Goal: Information Seeking & Learning: Find specific fact

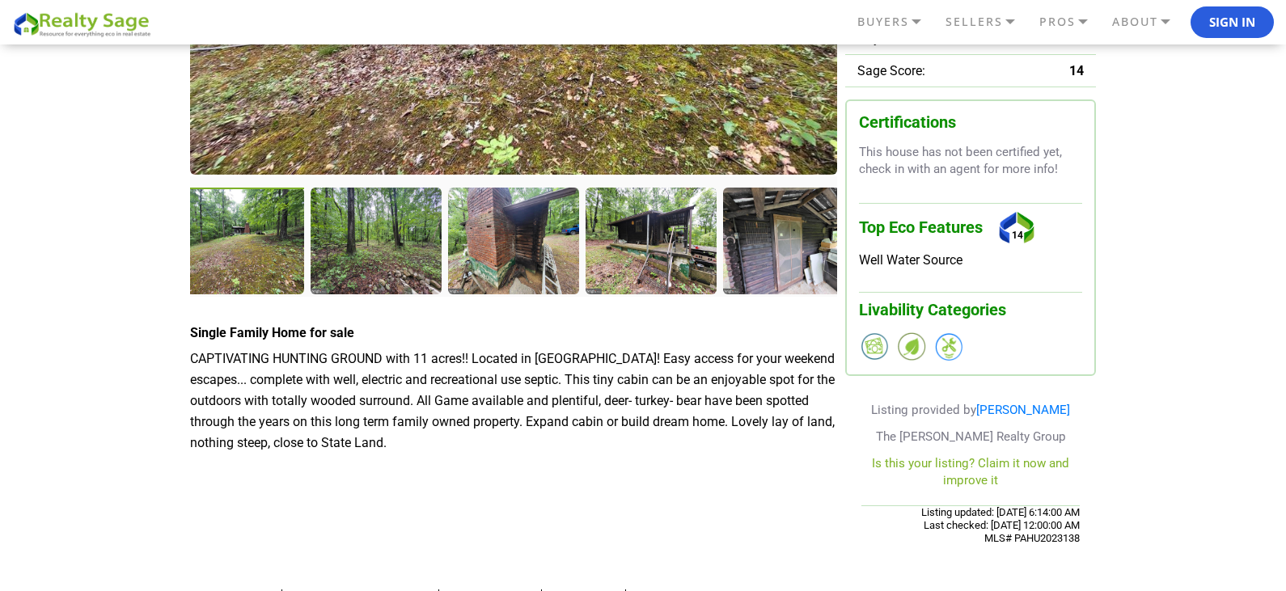
scroll to position [243, 0]
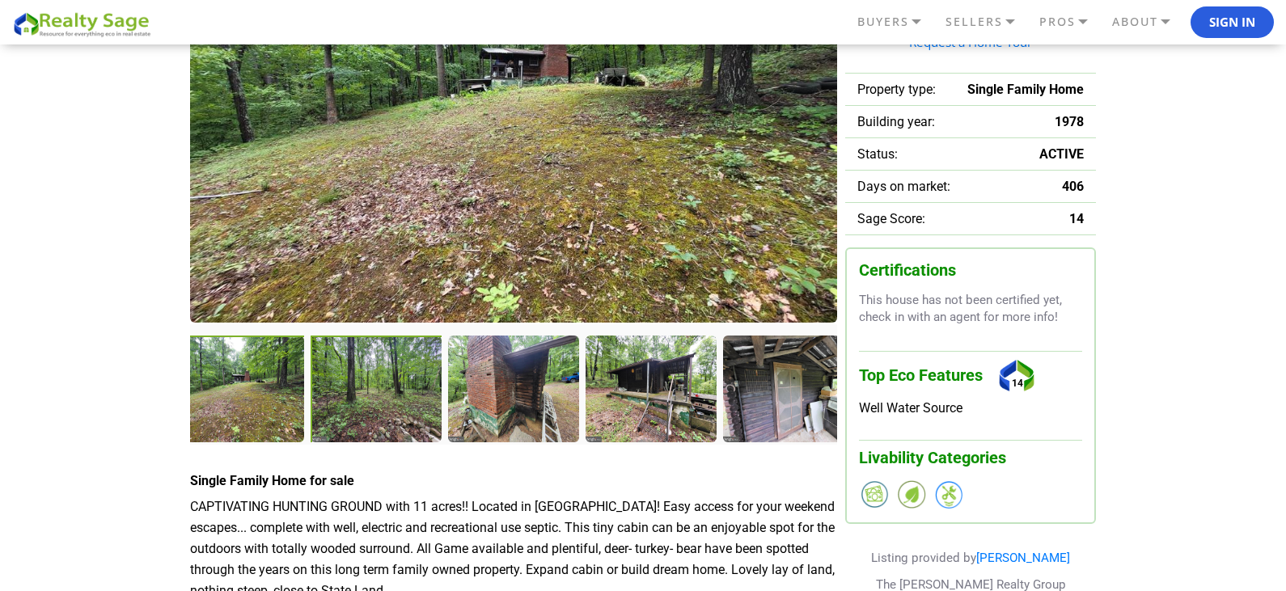
click at [397, 403] on div at bounding box center [378, 391] width 134 height 110
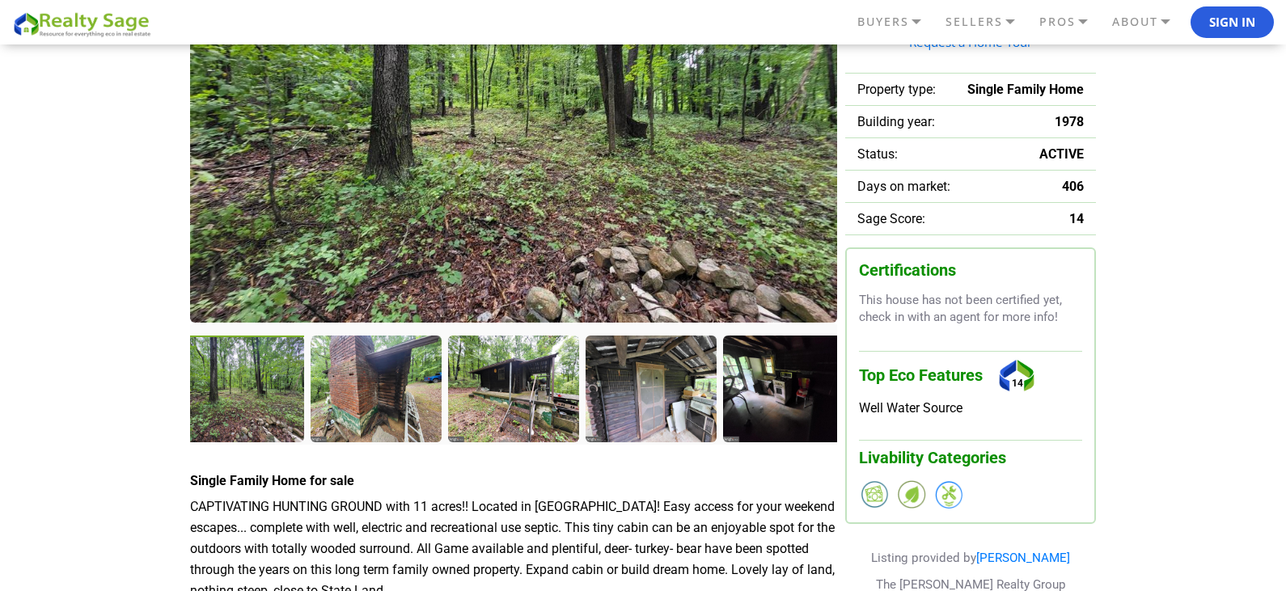
click at [274, 388] on div at bounding box center [240, 391] width 134 height 110
click at [383, 393] on div at bounding box center [378, 391] width 134 height 110
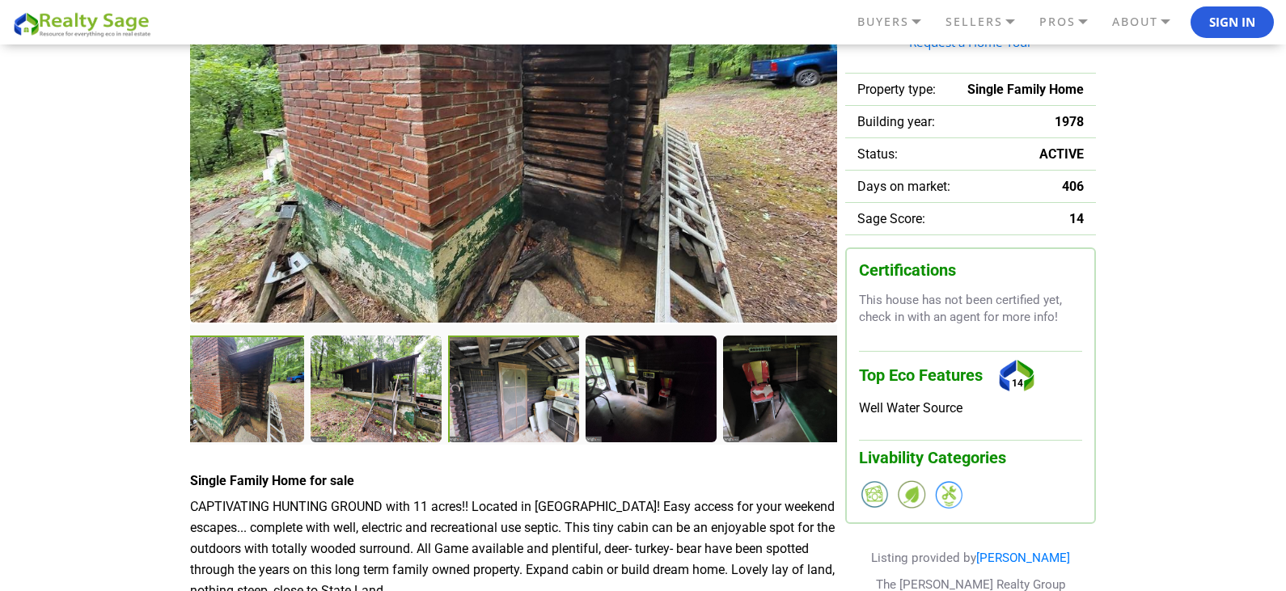
click at [516, 397] on div at bounding box center [515, 391] width 134 height 110
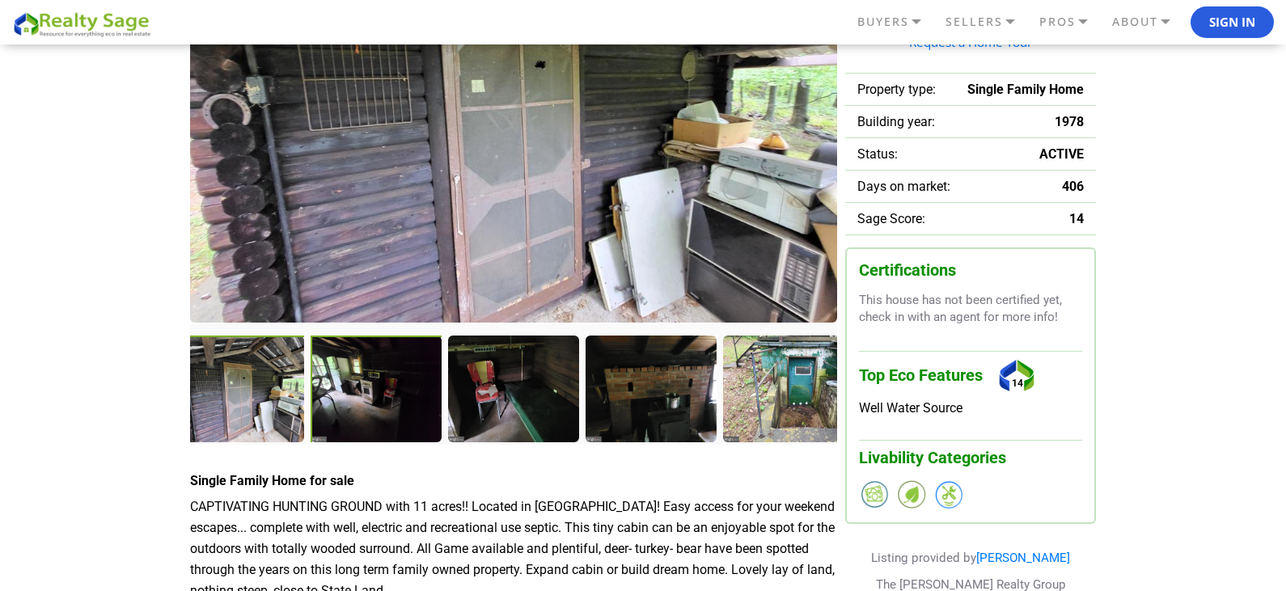
click at [428, 396] on div at bounding box center [378, 391] width 134 height 110
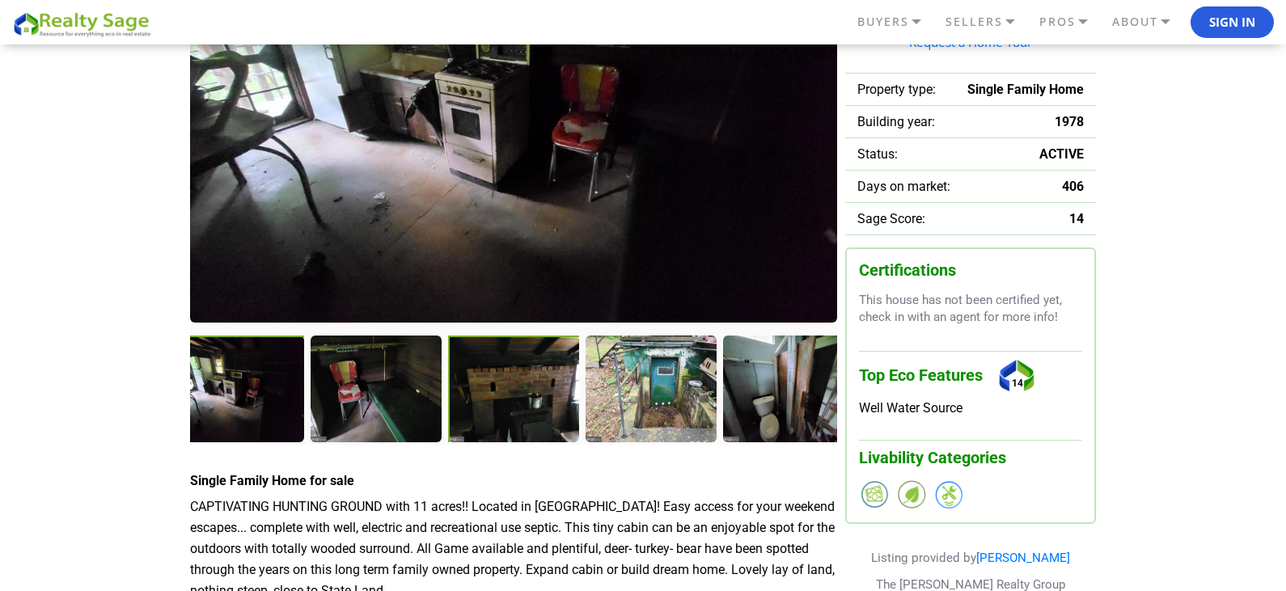
click at [502, 398] on div at bounding box center [515, 391] width 134 height 110
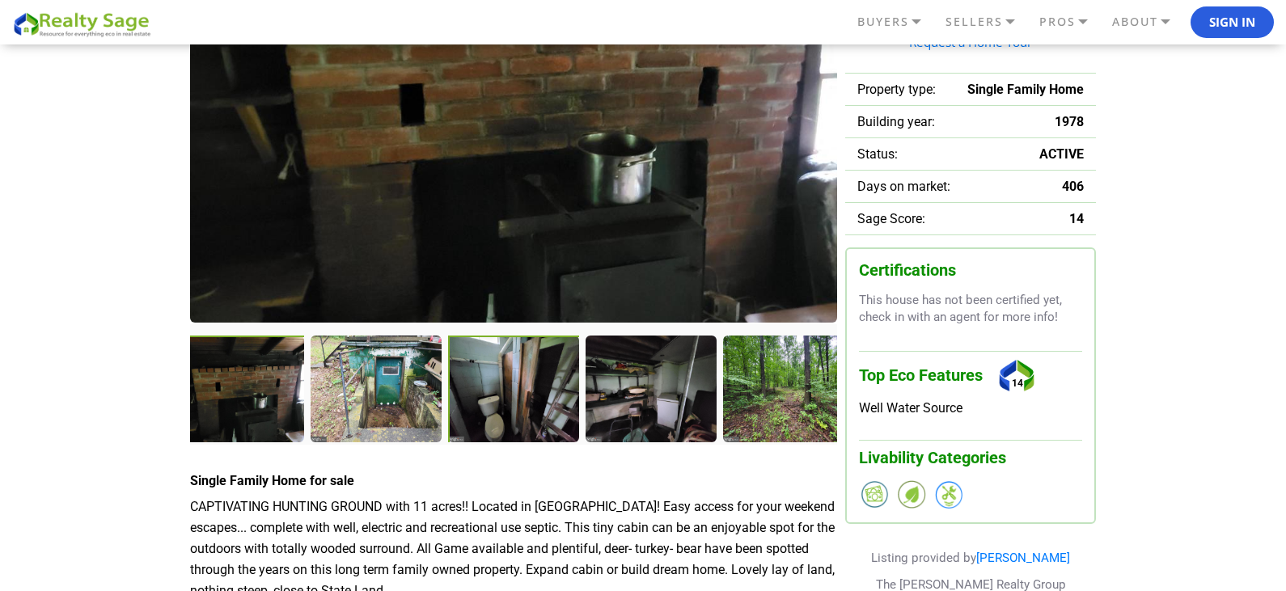
click at [502, 398] on div at bounding box center [514, 390] width 133 height 108
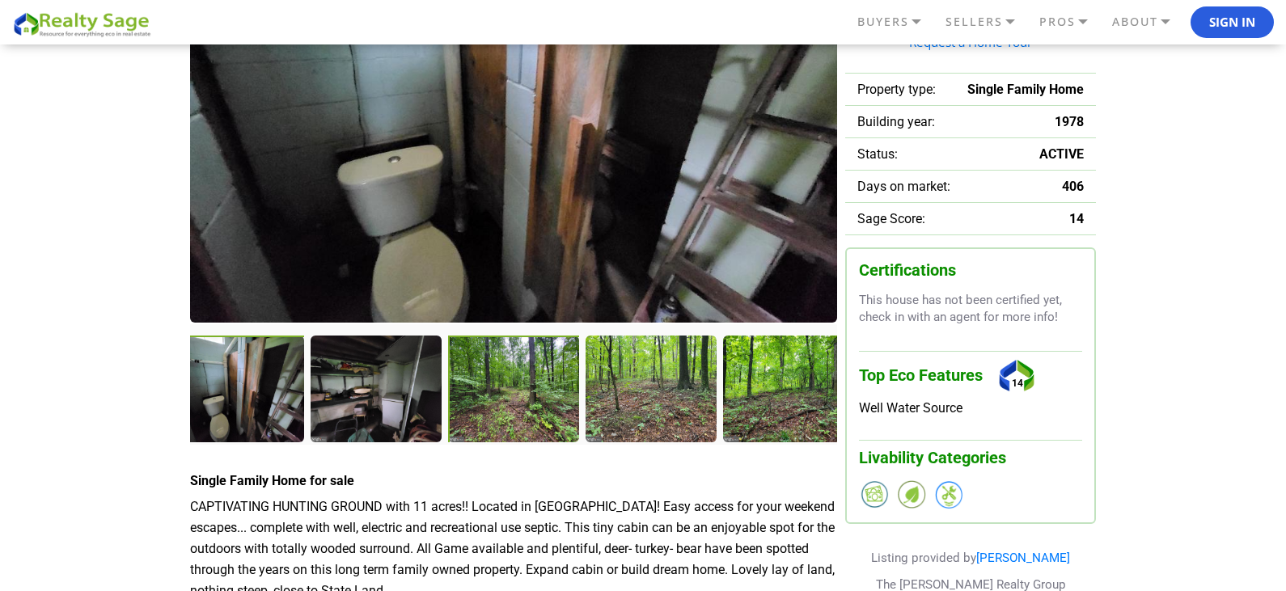
click at [502, 398] on div at bounding box center [514, 390] width 133 height 108
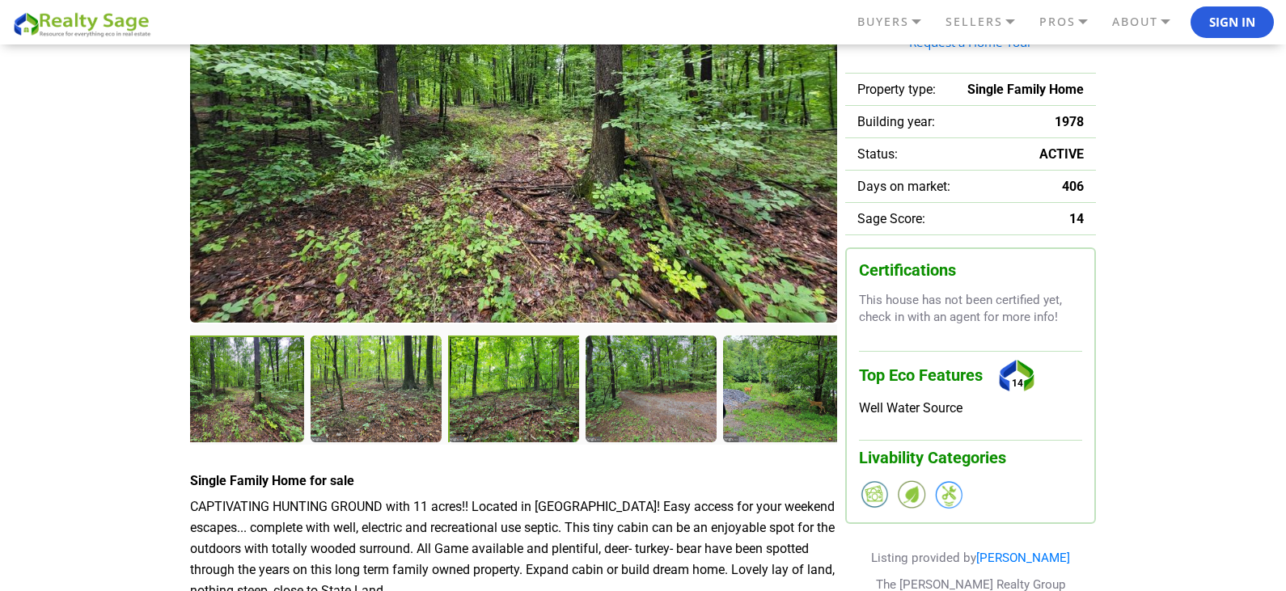
click at [519, 399] on div at bounding box center [515, 391] width 134 height 110
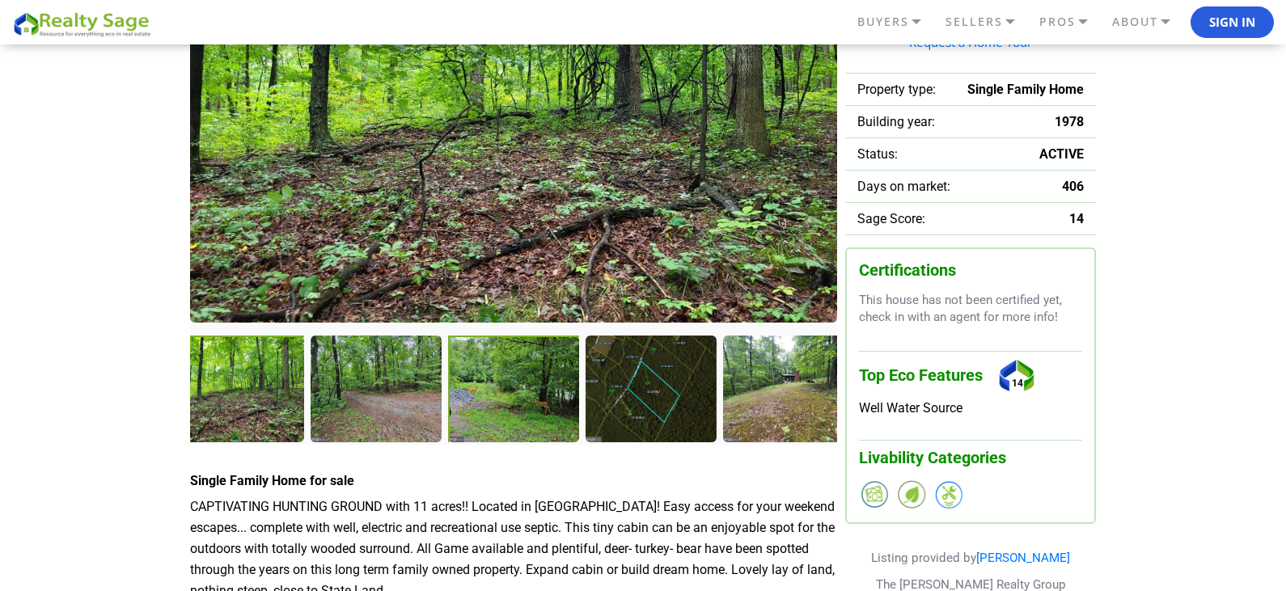
click at [552, 392] on div at bounding box center [515, 391] width 134 height 110
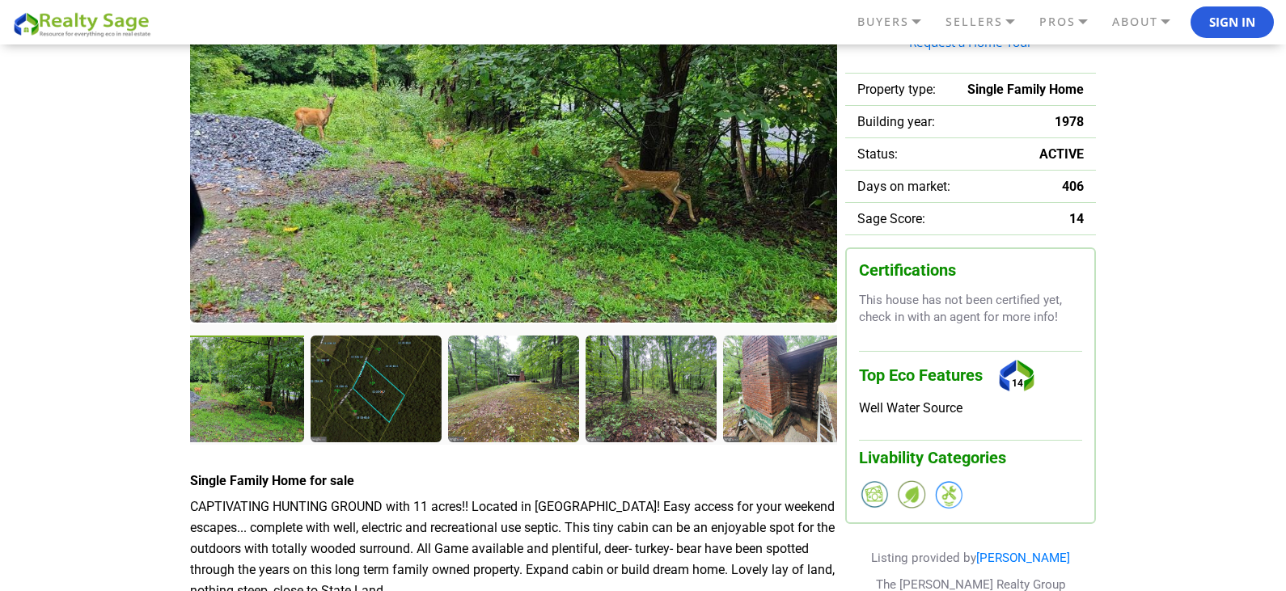
click at [514, 136] on img at bounding box center [513, 113] width 647 height 417
click at [460, 151] on img at bounding box center [513, 113] width 647 height 417
click at [399, 406] on div at bounding box center [378, 391] width 134 height 110
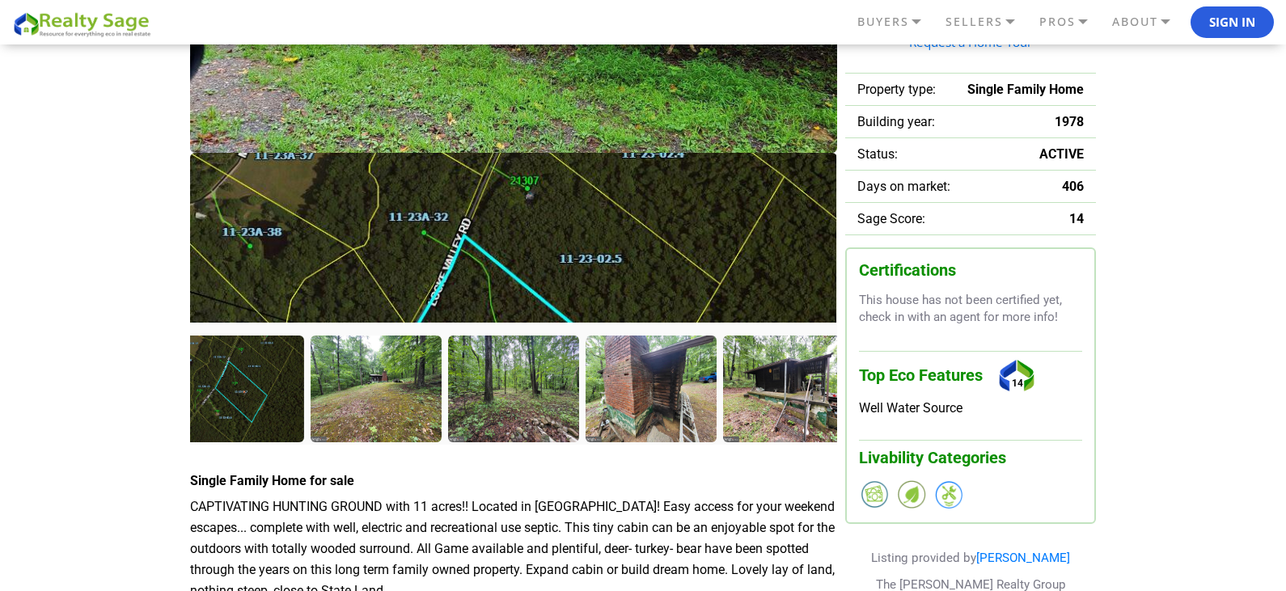
drag, startPoint x: 621, startPoint y: 66, endPoint x: 844, endPoint y: 314, distance: 333.2
click at [844, 314] on div at bounding box center [643, 307] width 906 height 804
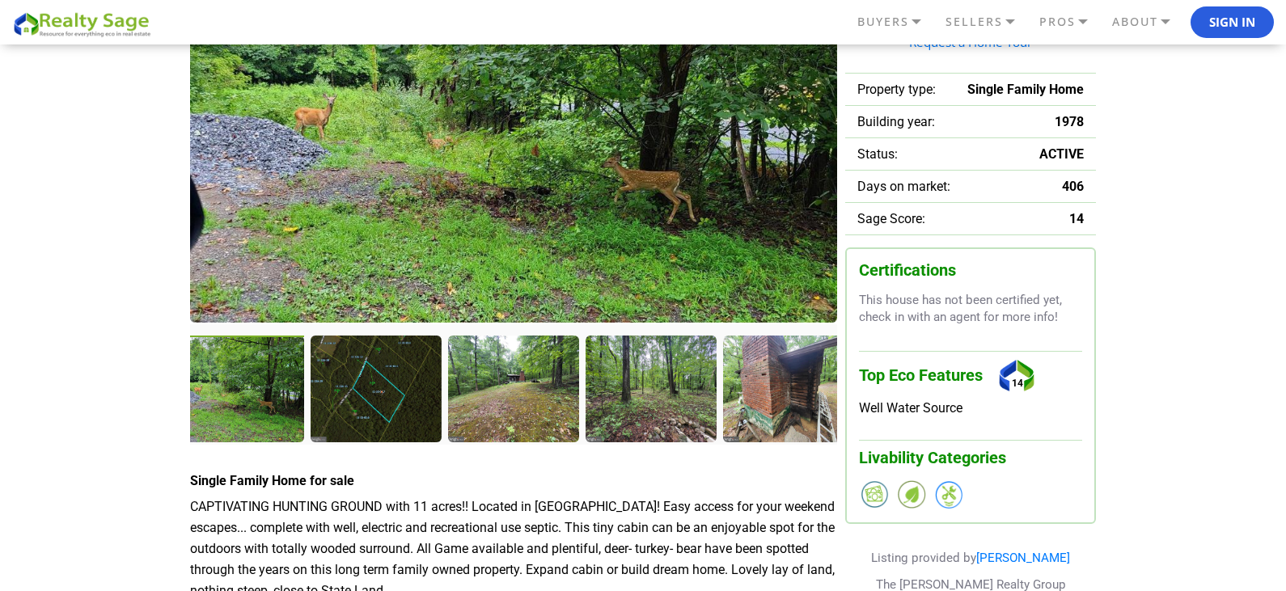
click at [497, 242] on img at bounding box center [513, 113] width 647 height 417
click at [361, 381] on div at bounding box center [378, 391] width 134 height 110
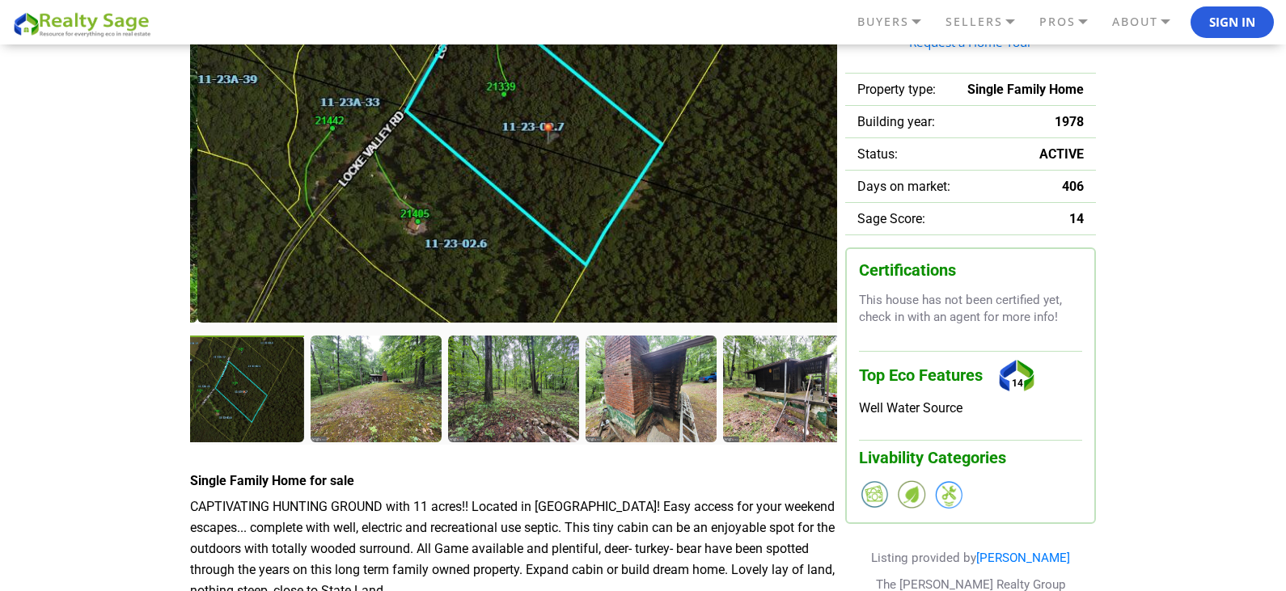
drag, startPoint x: 240, startPoint y: 103, endPoint x: 247, endPoint y: 81, distance: 23.0
click at [247, 81] on img at bounding box center [520, 113] width 647 height 417
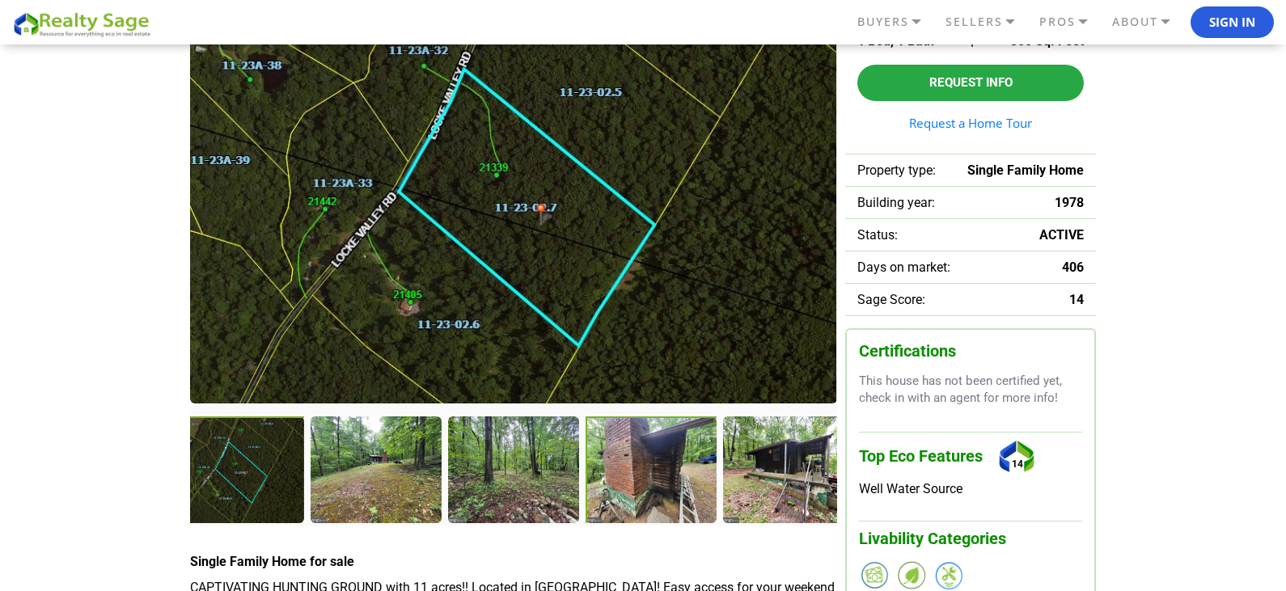
scroll to position [0, 0]
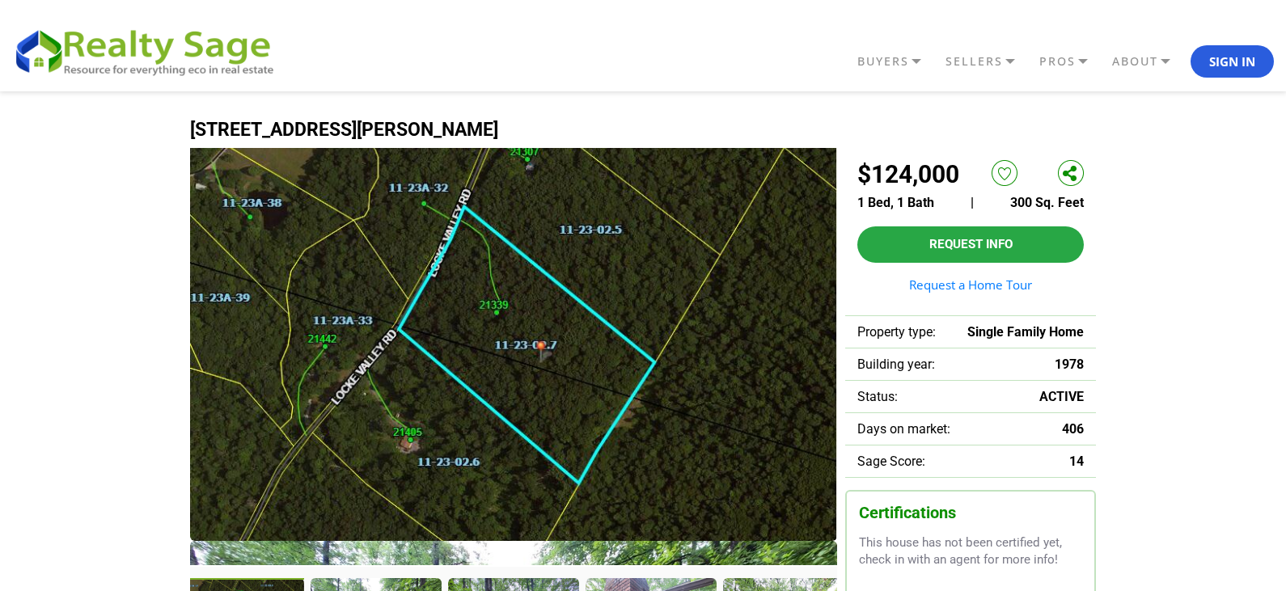
drag, startPoint x: 696, startPoint y: 408, endPoint x: 695, endPoint y: 384, distance: 24.3
click at [695, 384] on img at bounding box center [513, 332] width 647 height 417
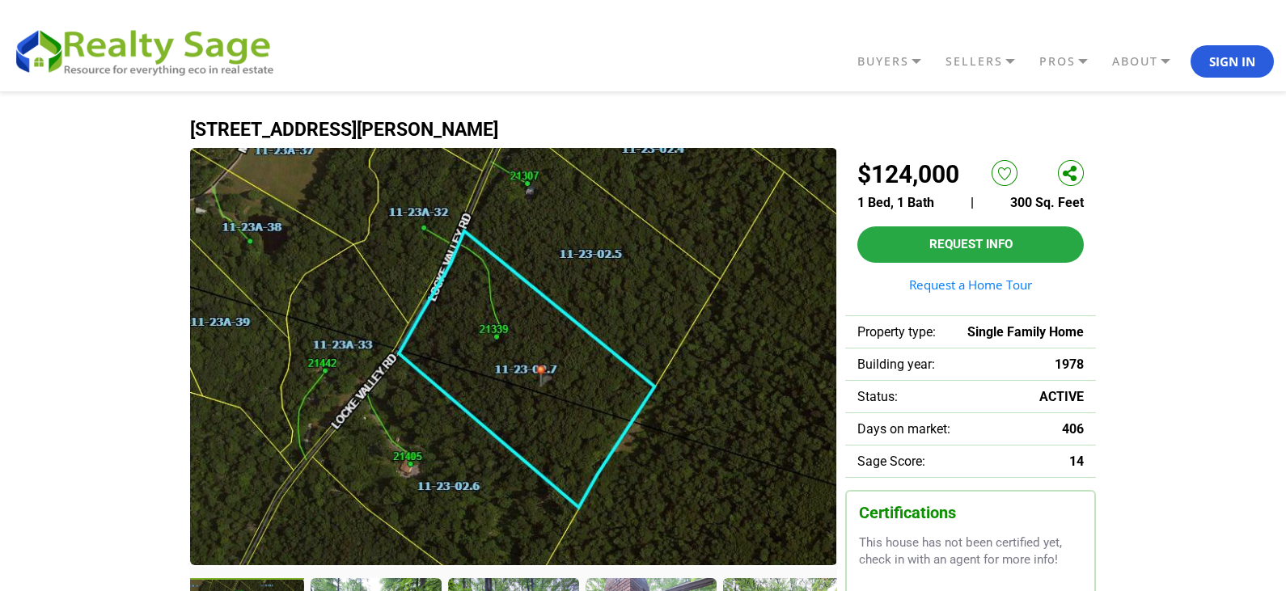
click at [779, 374] on img at bounding box center [513, 356] width 647 height 417
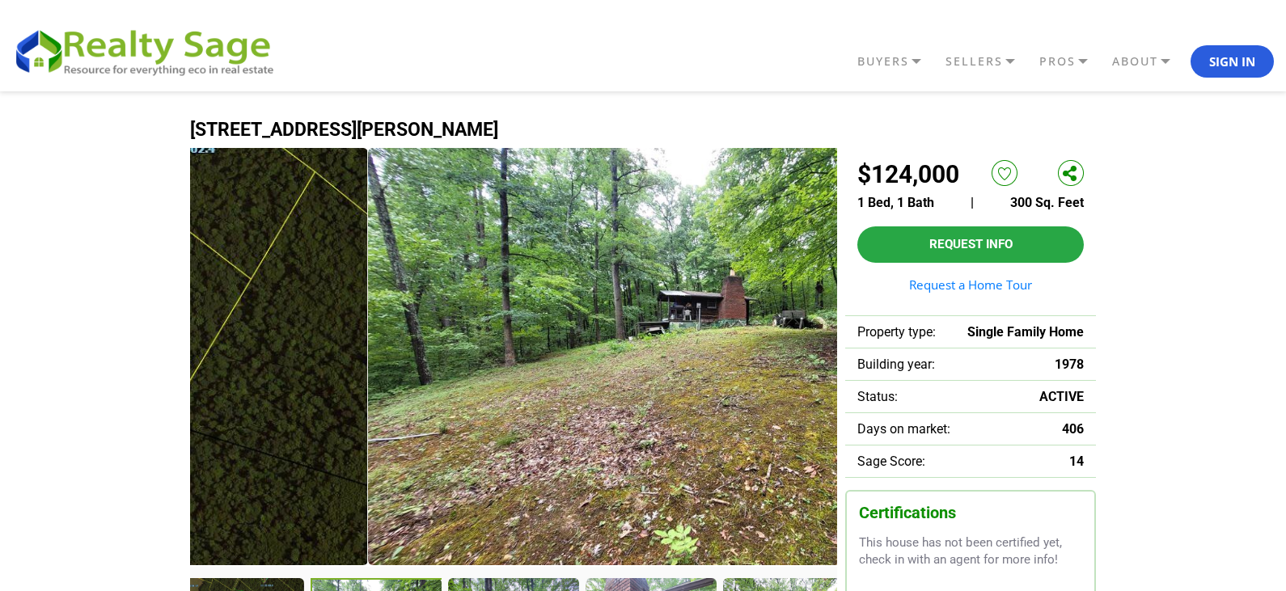
drag, startPoint x: 779, startPoint y: 374, endPoint x: 310, endPoint y: 338, distance: 470.4
click at [310, 338] on img at bounding box center [44, 356] width 647 height 417
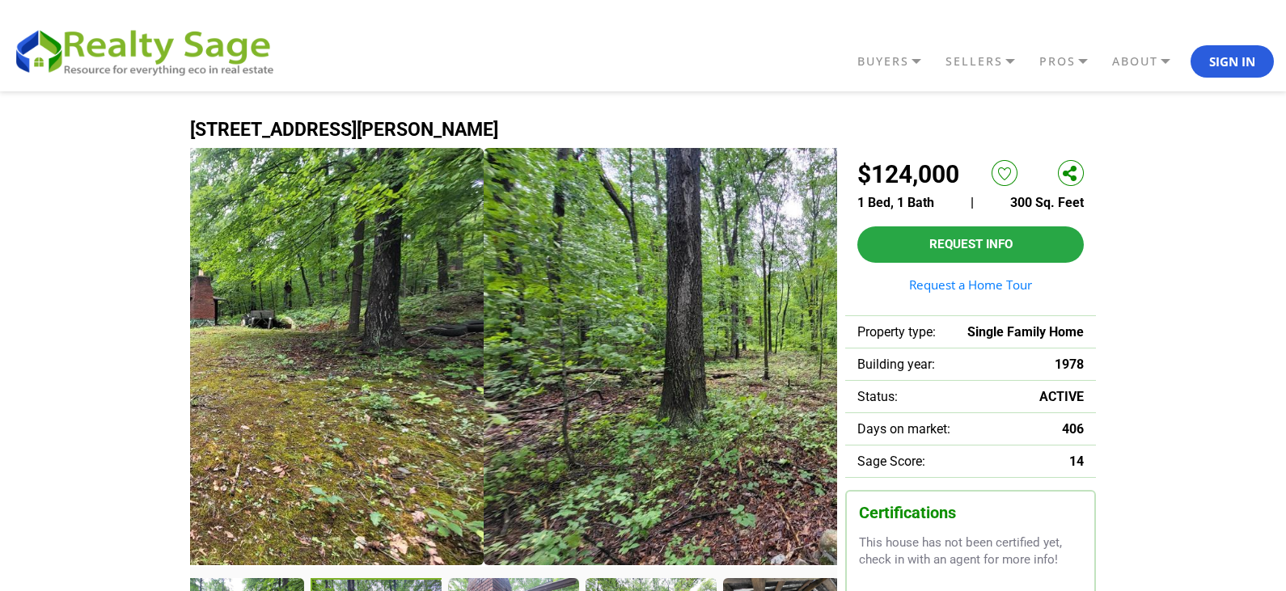
drag, startPoint x: 757, startPoint y: 355, endPoint x: 40, endPoint y: 273, distance: 721.2
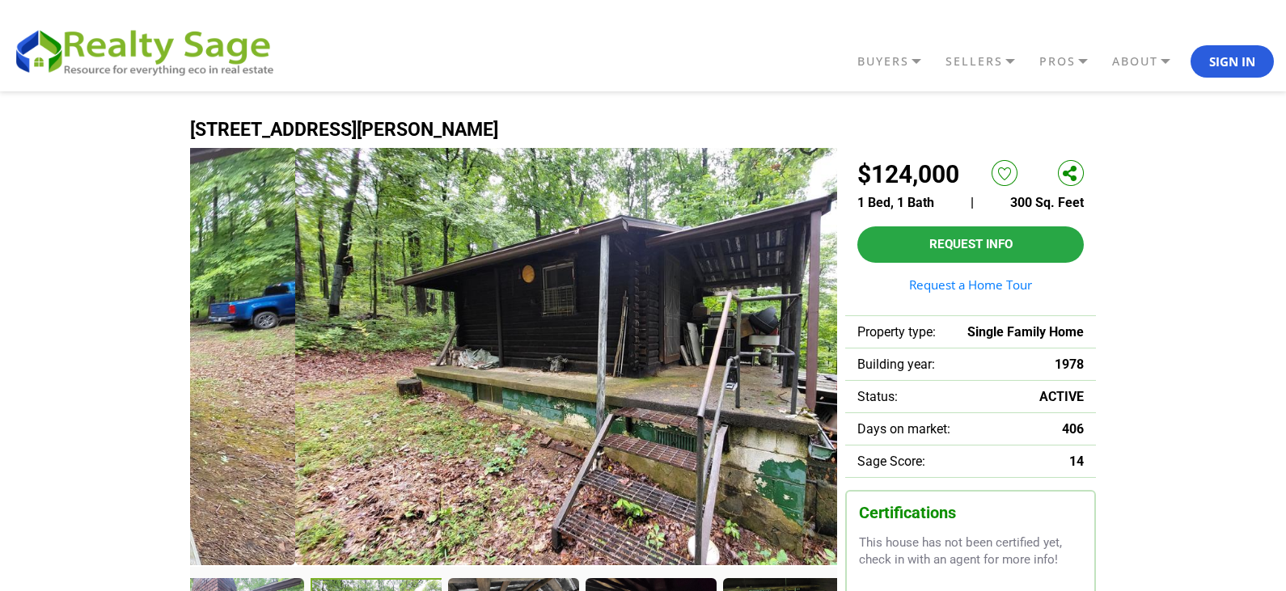
drag, startPoint x: 796, startPoint y: 332, endPoint x: 3, endPoint y: 294, distance: 793.4
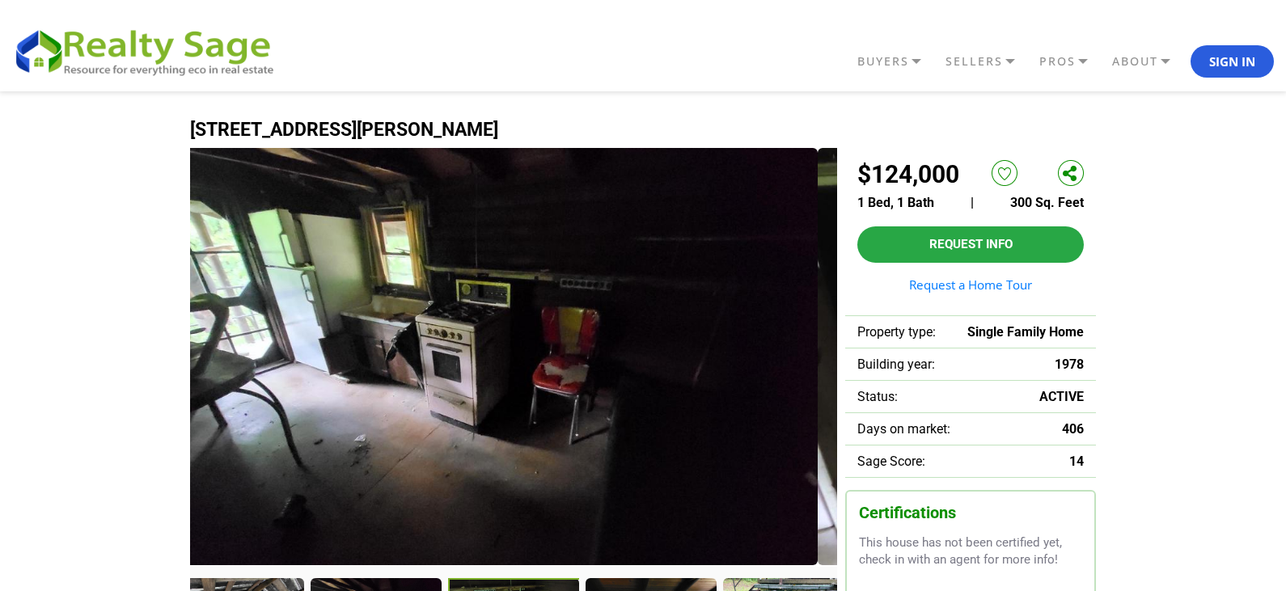
drag, startPoint x: 754, startPoint y: 304, endPoint x: 6, endPoint y: 299, distance: 747.2
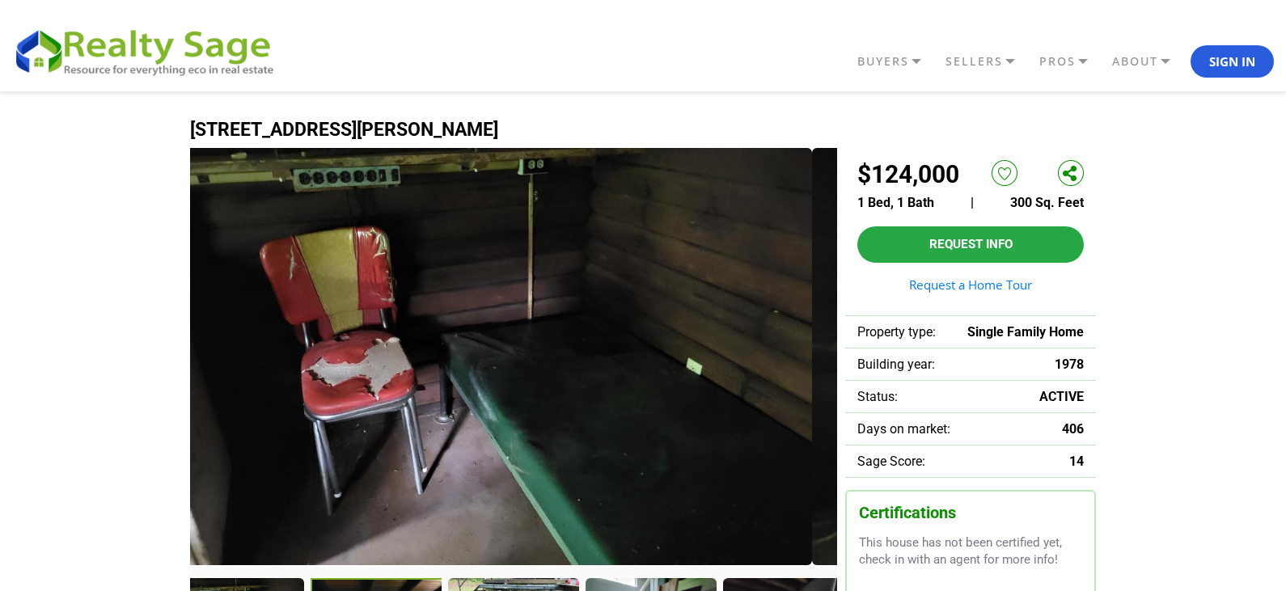
drag, startPoint x: 719, startPoint y: 333, endPoint x: 0, endPoint y: 324, distance: 719.0
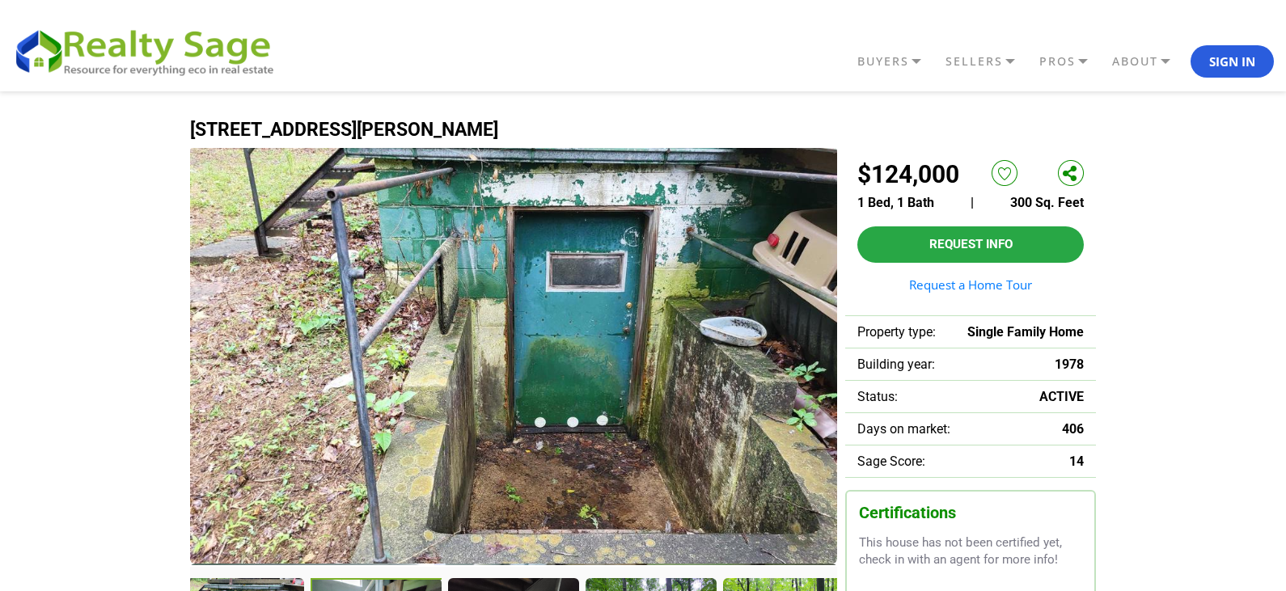
drag, startPoint x: 700, startPoint y: 319, endPoint x: 0, endPoint y: 318, distance: 699.5
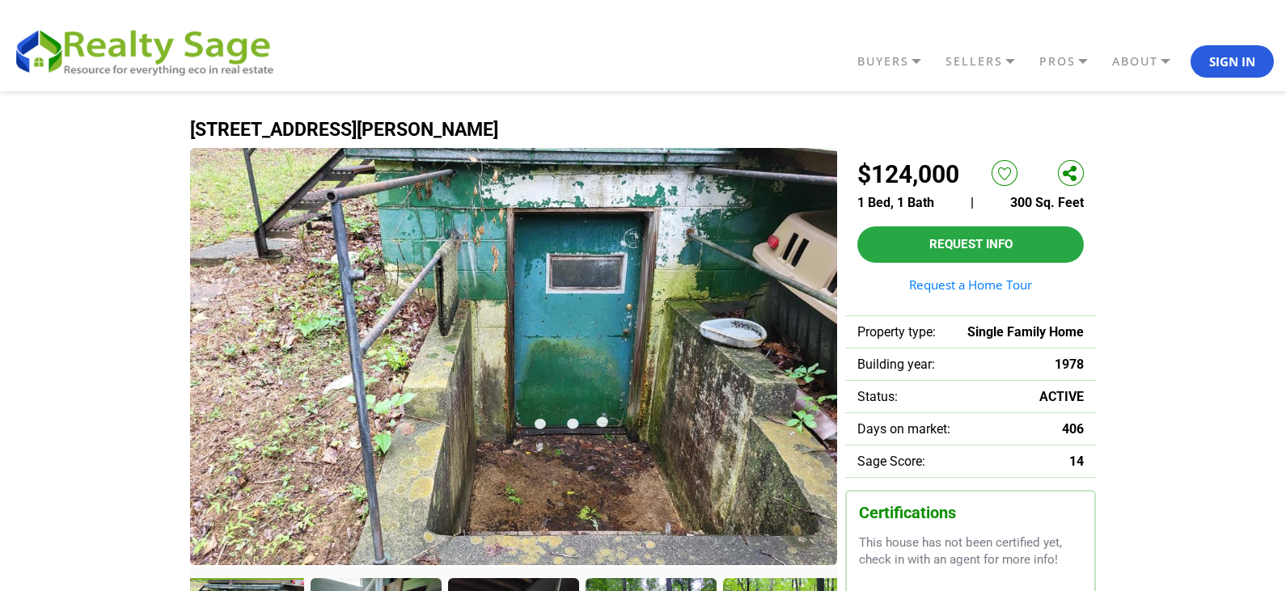
drag, startPoint x: 632, startPoint y: 320, endPoint x: 0, endPoint y: 316, distance: 632.4
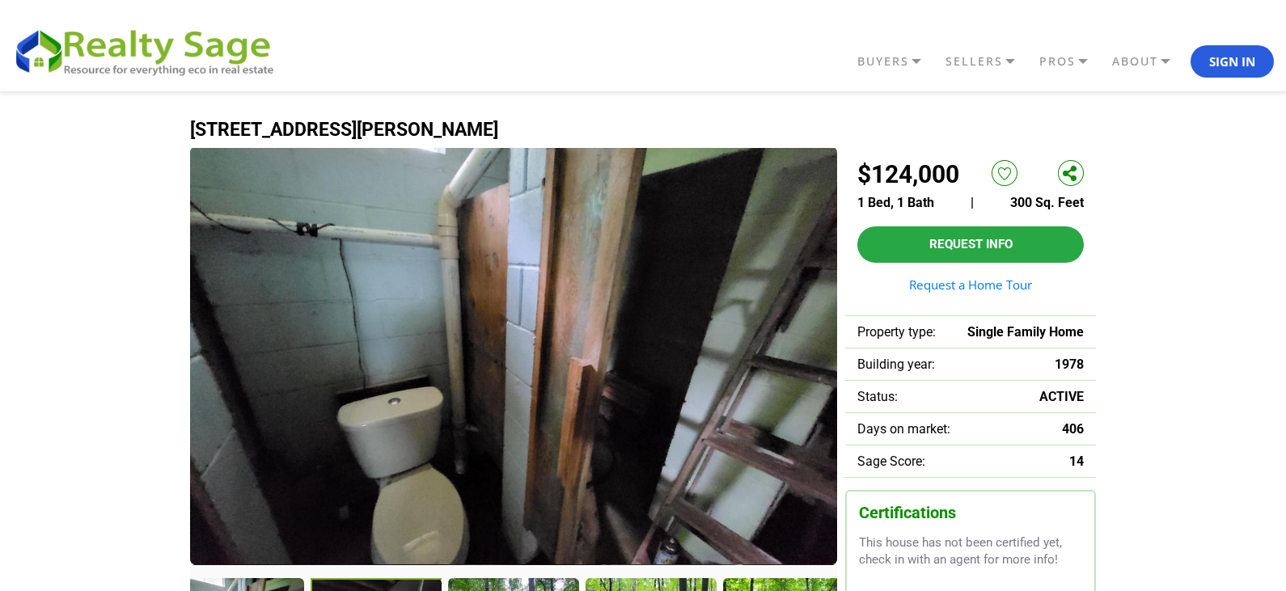
drag, startPoint x: 752, startPoint y: 327, endPoint x: 0, endPoint y: 308, distance: 752.3
